Goal: Feedback & Contribution: Submit feedback/report problem

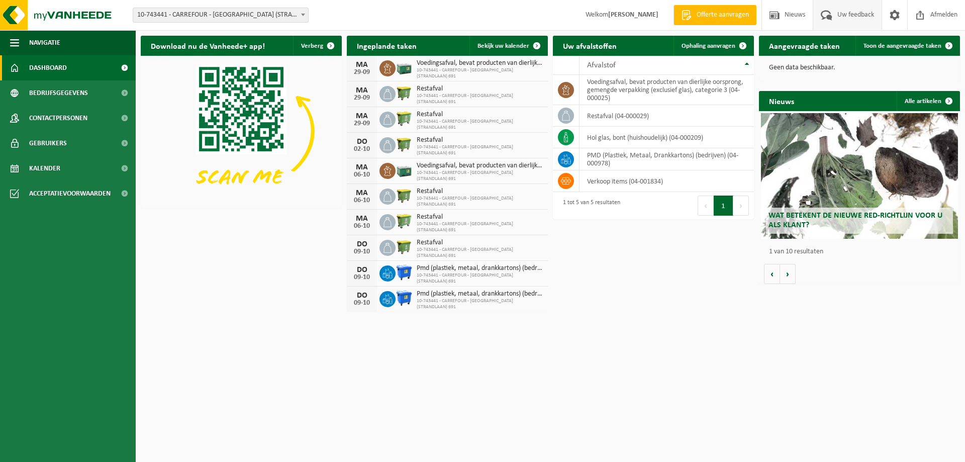
click at [847, 20] on span "Uw feedback" at bounding box center [856, 15] width 42 height 30
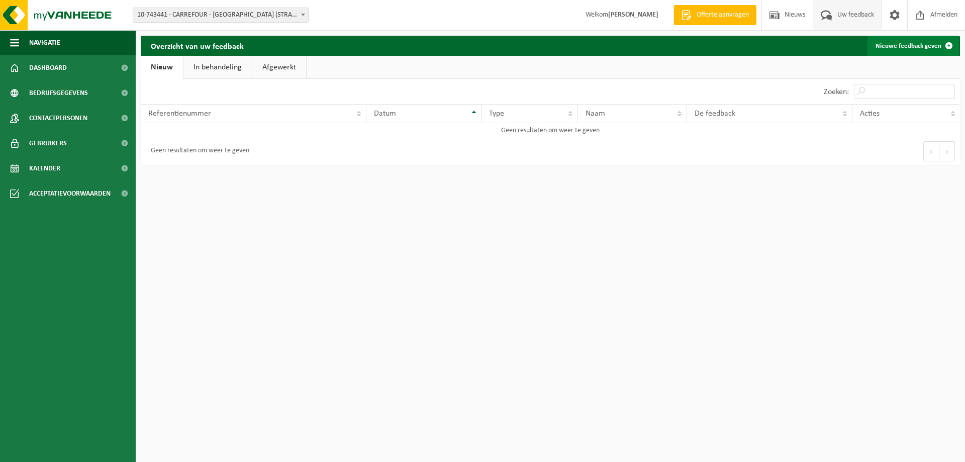
click at [950, 44] on span at bounding box center [949, 46] width 20 height 20
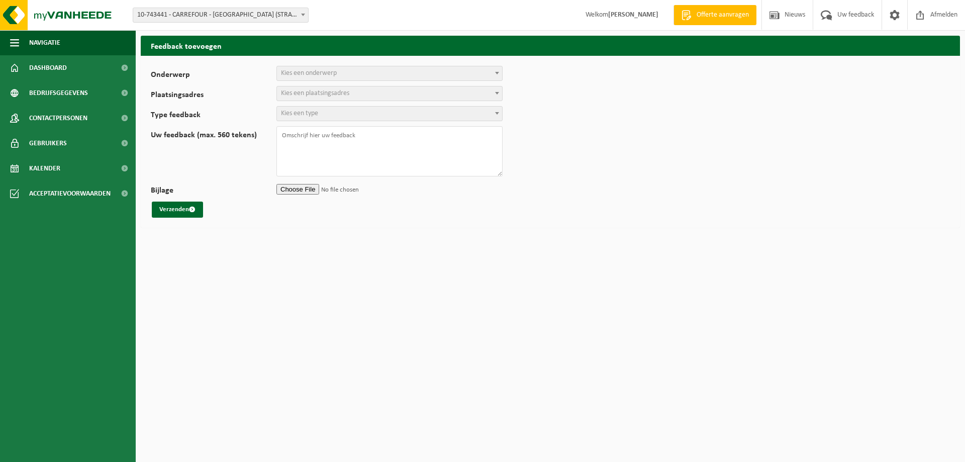
select select
click at [496, 74] on b at bounding box center [497, 73] width 4 height 3
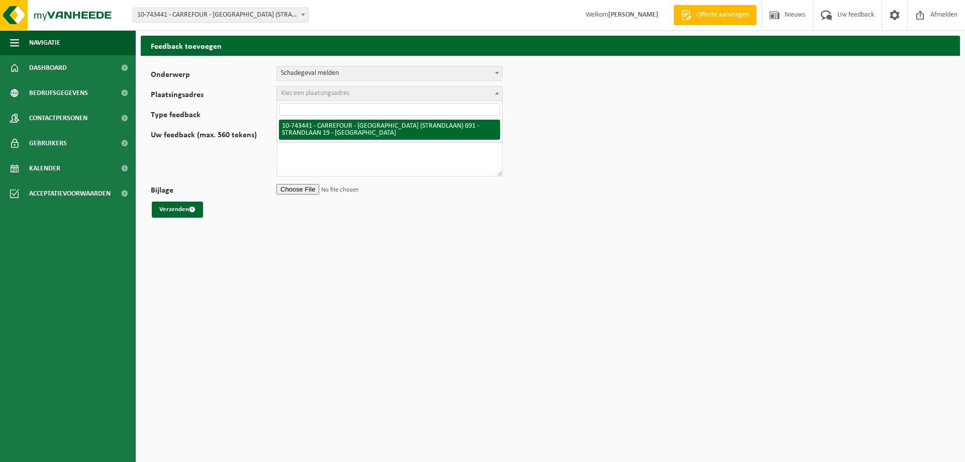
click at [497, 95] on span at bounding box center [497, 92] width 10 height 13
click at [495, 71] on span at bounding box center [497, 72] width 10 height 13
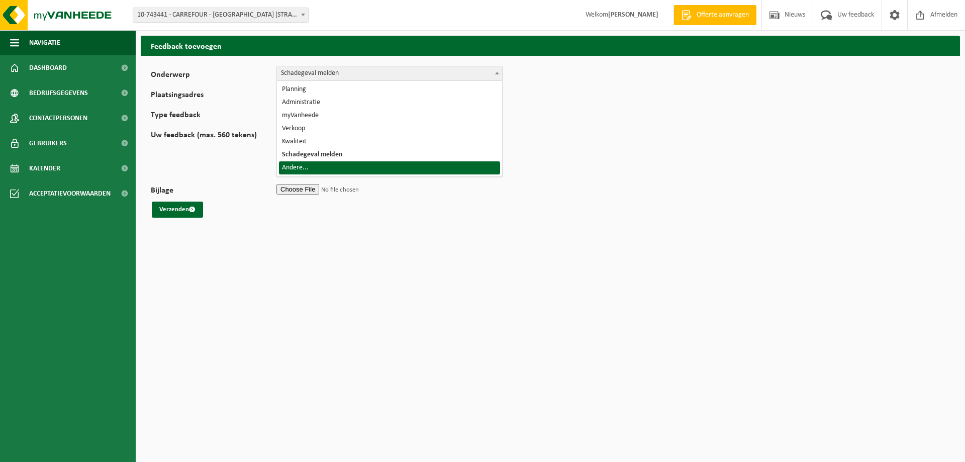
select select "32"
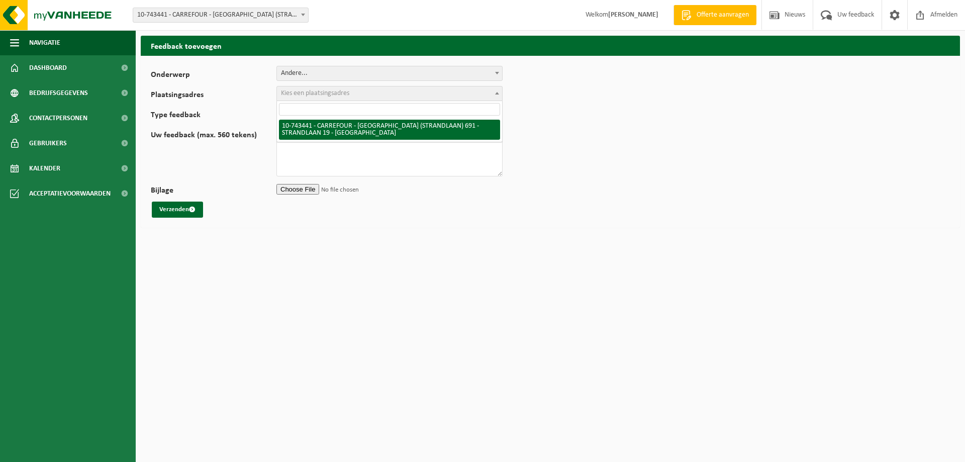
click at [500, 92] on span at bounding box center [497, 92] width 10 height 13
select select "4786"
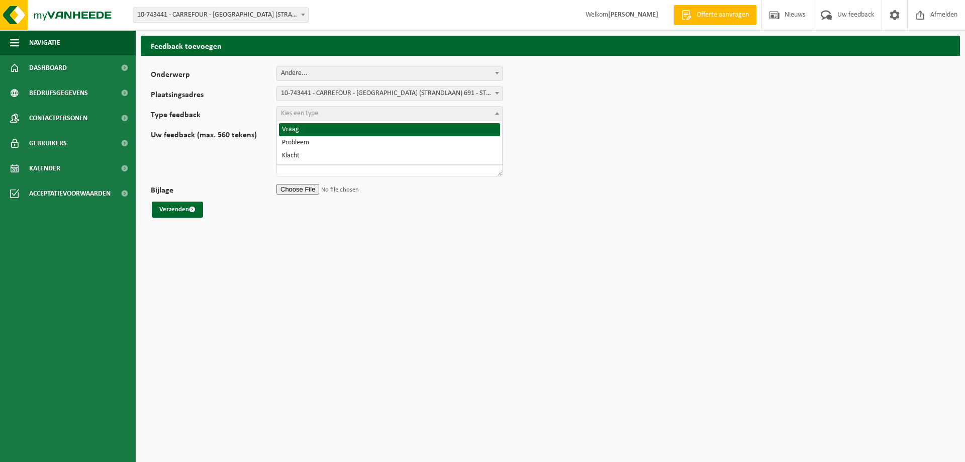
click at [500, 116] on span at bounding box center [497, 113] width 10 height 13
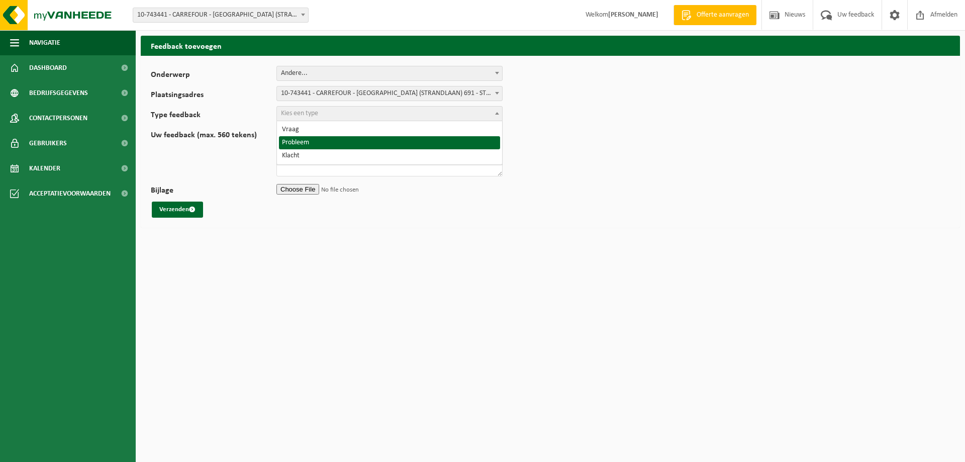
select select "ISS"
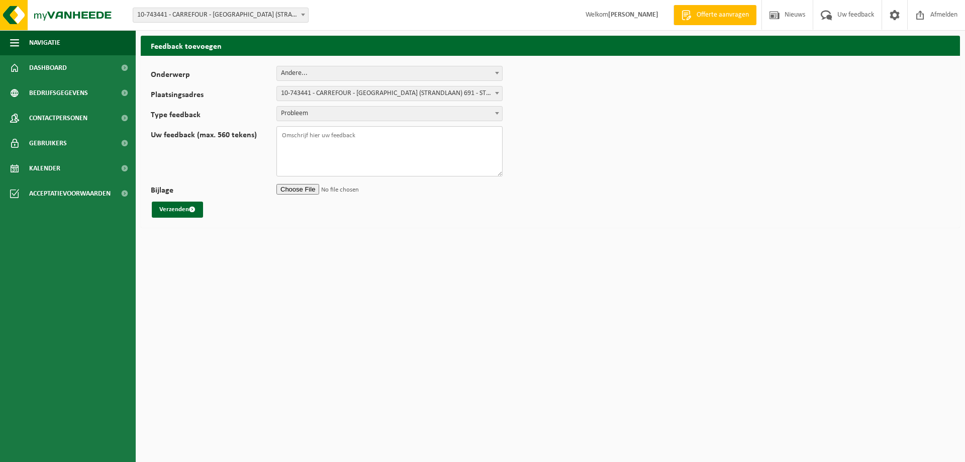
click at [327, 133] on textarea "Uw feedback (max. 560 tekens)" at bounding box center [389, 151] width 226 height 50
click at [302, 136] on textarea "van [PERSON_NAME], er zijn weer" at bounding box center [389, 151] width 226 height 50
click at [342, 137] on textarea "Hallo, er zijn weer" at bounding box center [389, 151] width 226 height 50
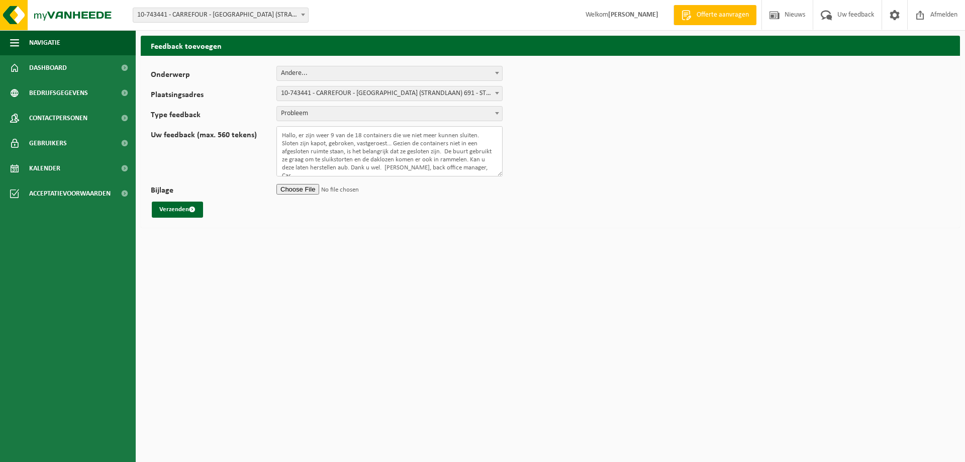
scroll to position [1, 0]
type textarea "Hallo, er zijn weer 9 van de 18 containers die we niet meer kunnen sluiten. Slo…"
click at [184, 210] on button "Verzenden" at bounding box center [177, 210] width 51 height 16
